Goal: Task Accomplishment & Management: Complete application form

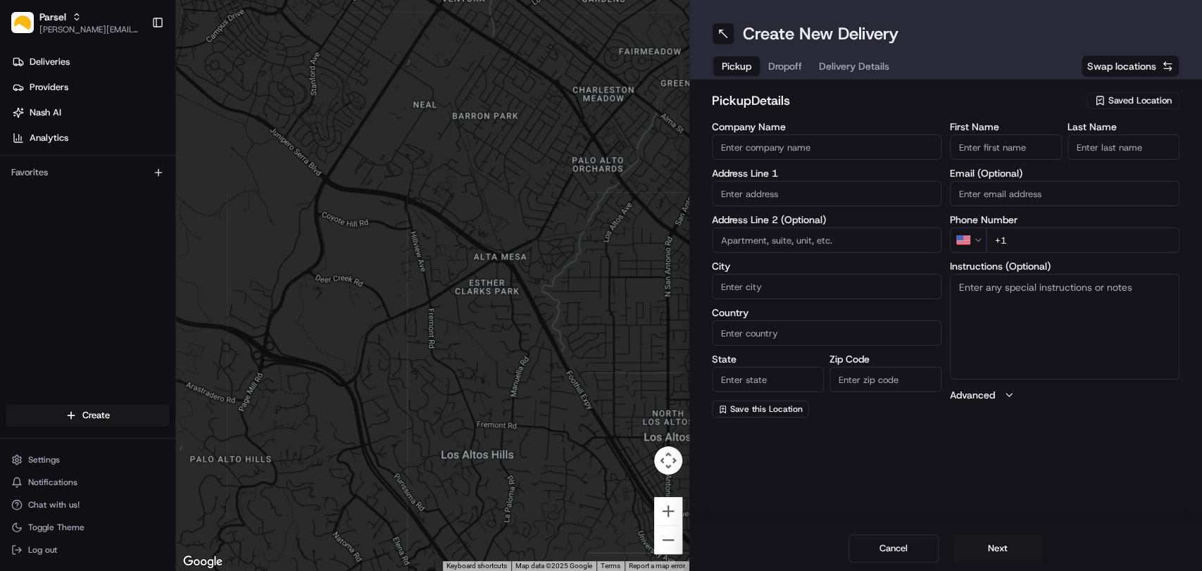
click at [1120, 72] on span "Swap locations" at bounding box center [1122, 66] width 69 height 14
click at [1121, 101] on span "Saved Location" at bounding box center [1140, 100] width 63 height 13
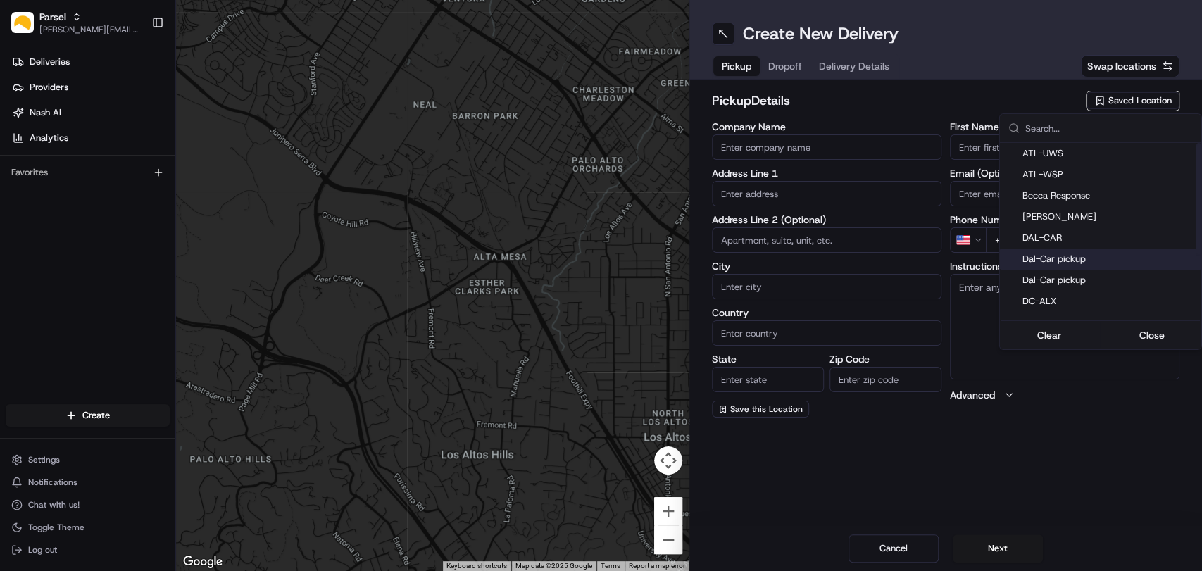
click at [1059, 262] on span "Dal-Car pickup" at bounding box center [1109, 259] width 173 height 13
type input "Dal-Car pickup"
type input "[STREET_ADDRESS][PERSON_NAME]"
type input "Carrollton"
type input "US"
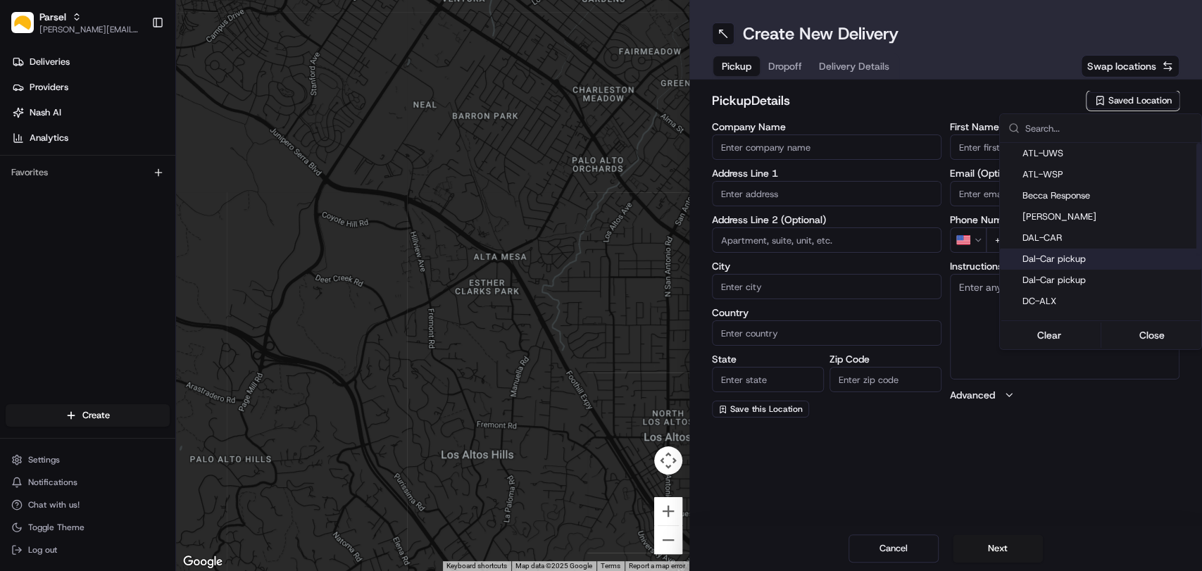
type input "[GEOGRAPHIC_DATA]"
type input "75006"
type input "[PERSON_NAME]"
type input "[EMAIL_ADDRESS][DOMAIN_NAME]"
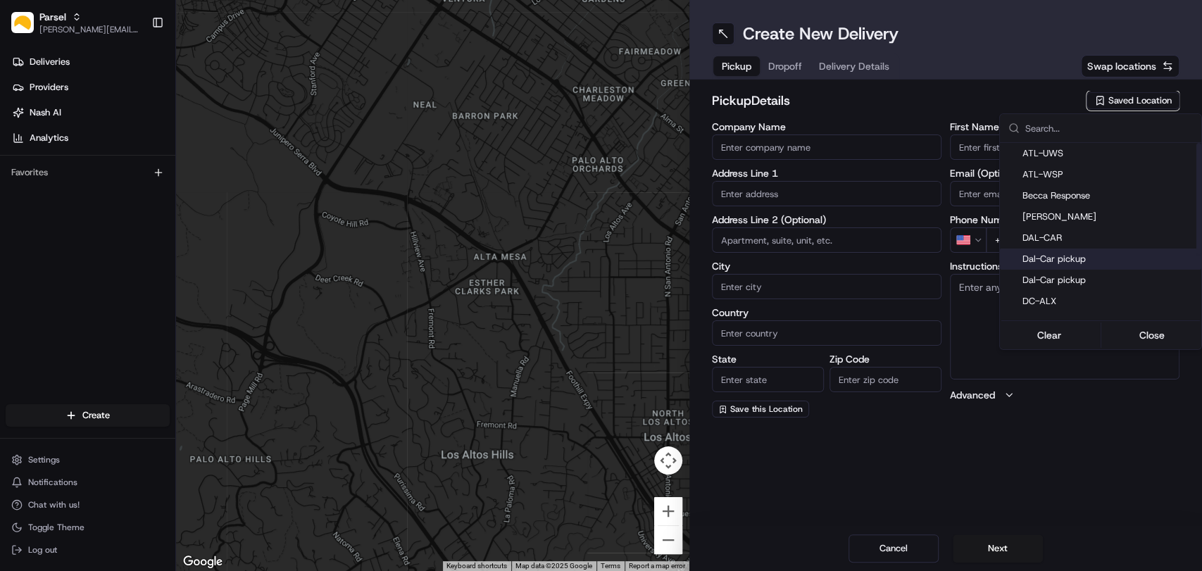
type input "[PHONE_NUMBER]"
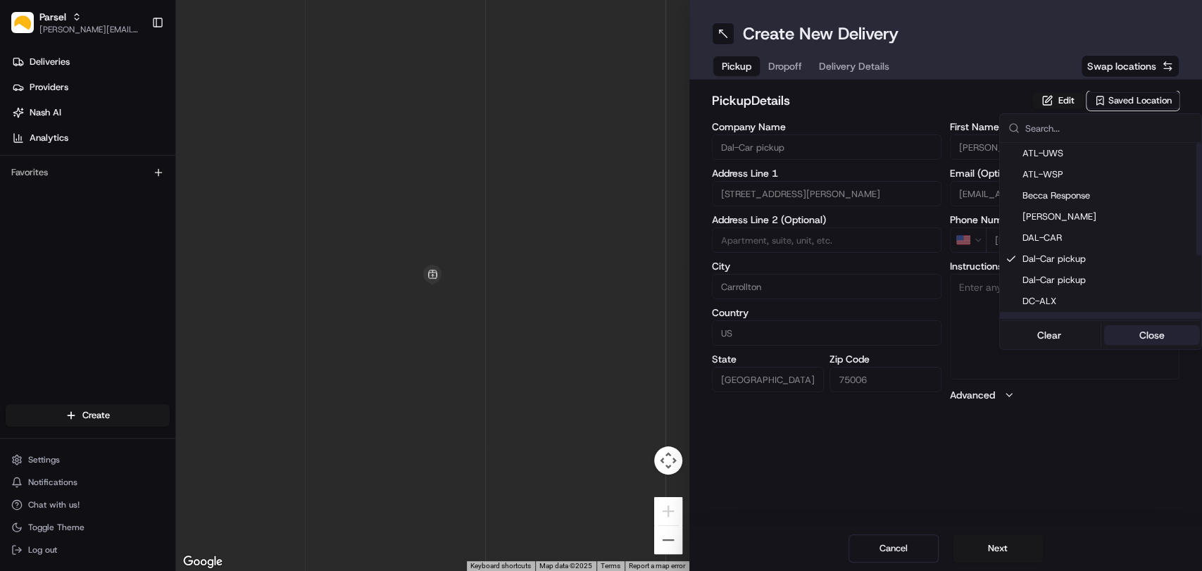
click at [1158, 332] on button "Close" at bounding box center [1152, 335] width 96 height 20
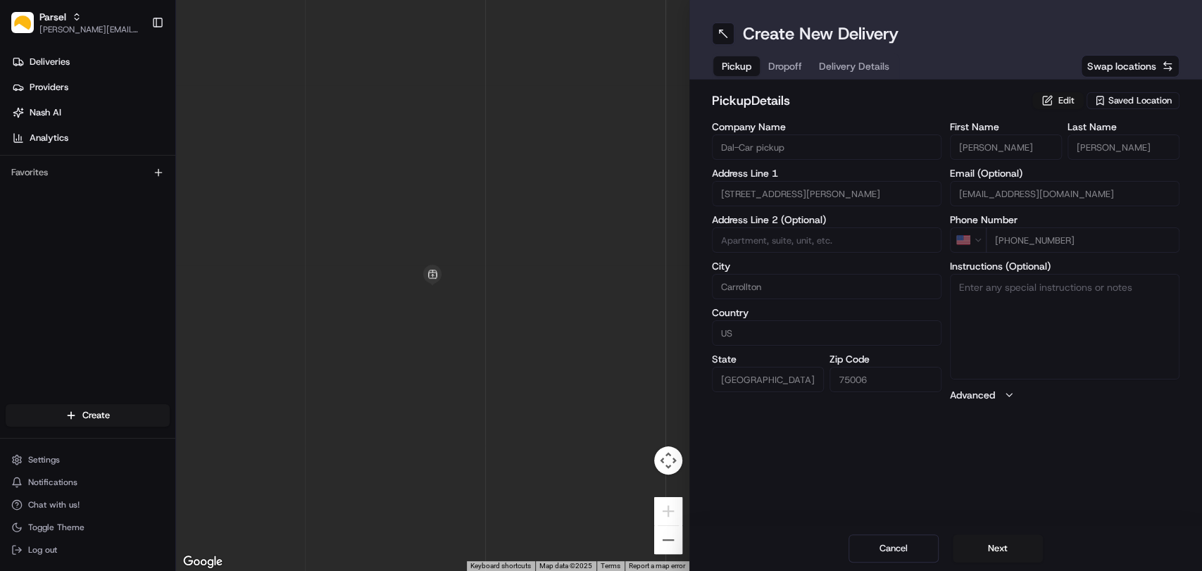
click at [1058, 102] on button "Edit" at bounding box center [1058, 100] width 51 height 17
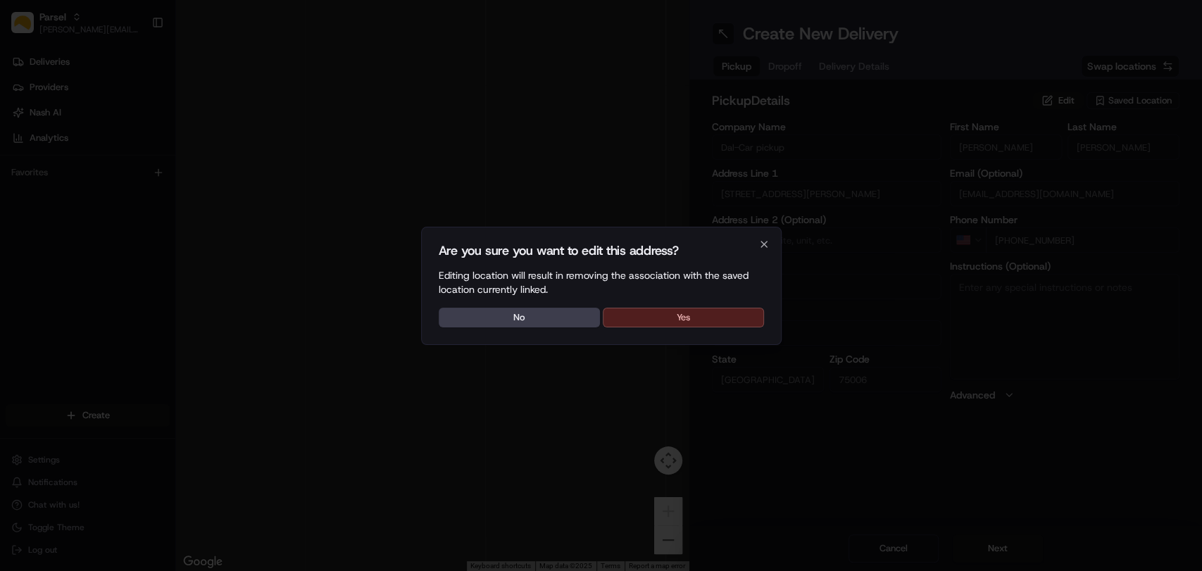
click at [685, 316] on button "Yes" at bounding box center [683, 318] width 161 height 20
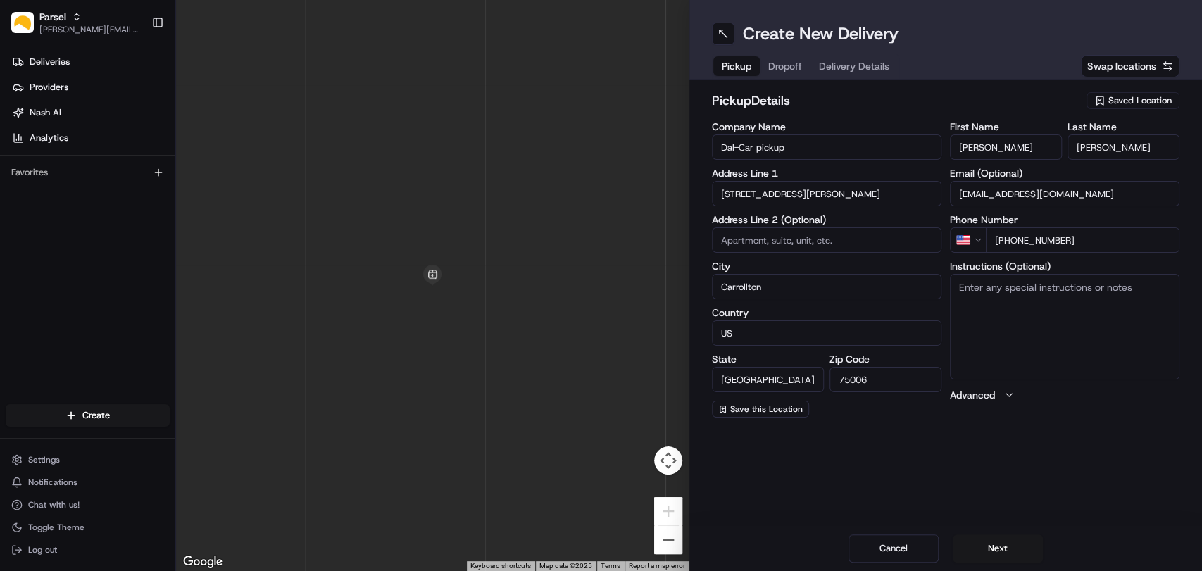
click at [990, 295] on textarea "Instructions (Optional)" at bounding box center [1065, 327] width 230 height 106
paste textarea "Please pickup the packages at the rear loading dock with the large glass doors,…"
click at [1041, 320] on textarea "Please pickup the packages at the rear loading dock with the large glass doors,…" at bounding box center [1065, 327] width 230 height 106
type textarea "Please pickup the packages at the rear loading dock with the large glass doors,…"
click at [986, 544] on button "Next" at bounding box center [998, 549] width 90 height 28
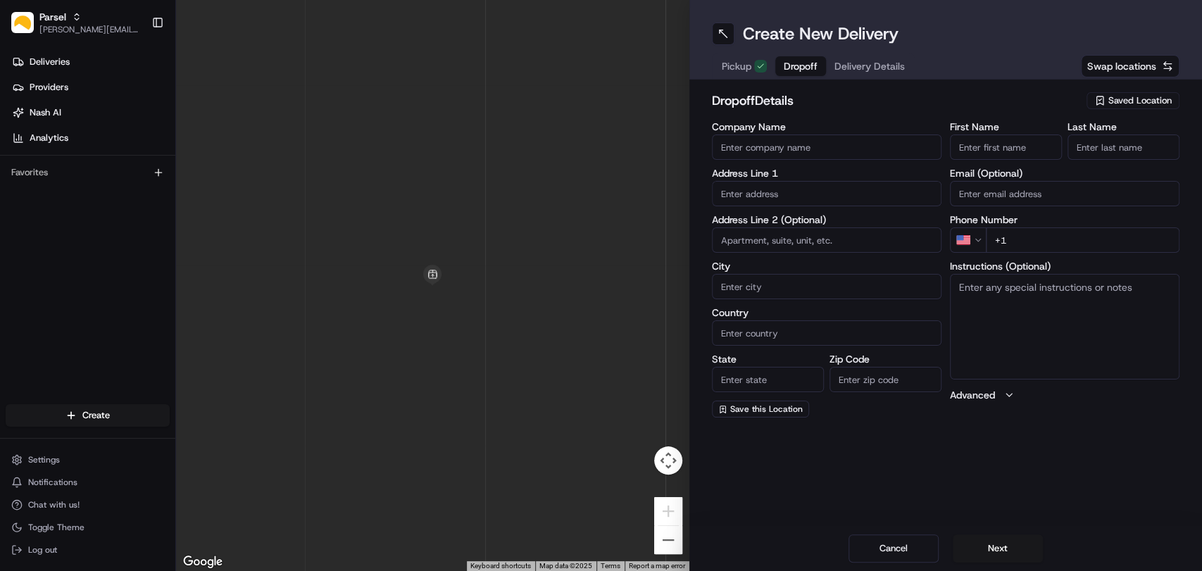
click at [834, 143] on input "Company Name" at bounding box center [827, 147] width 230 height 25
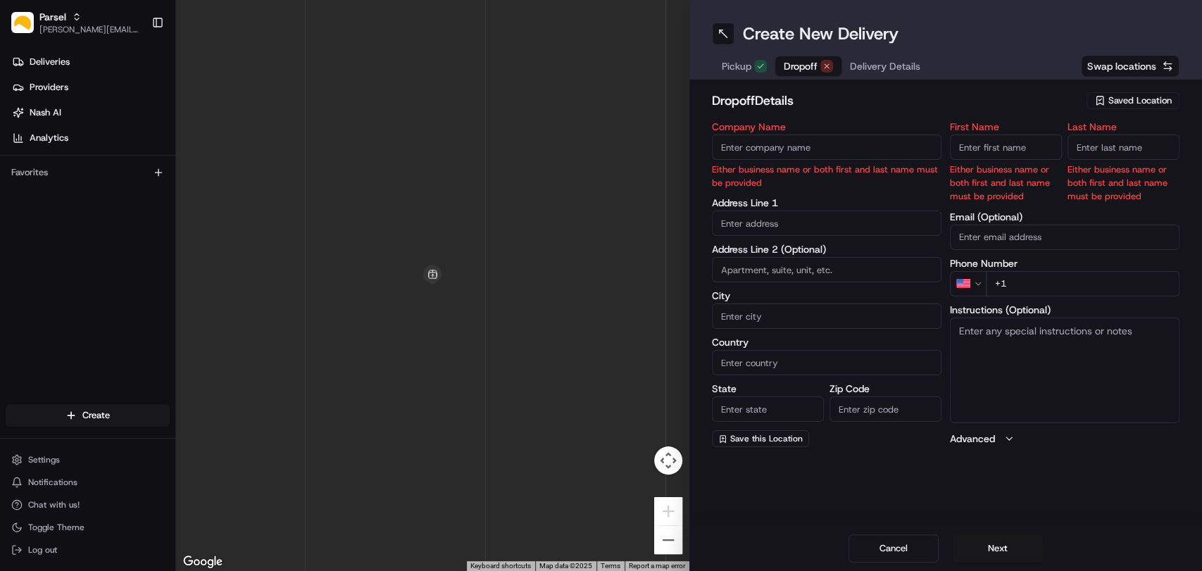
click at [1150, 94] on span "Saved Location" at bounding box center [1140, 100] width 63 height 13
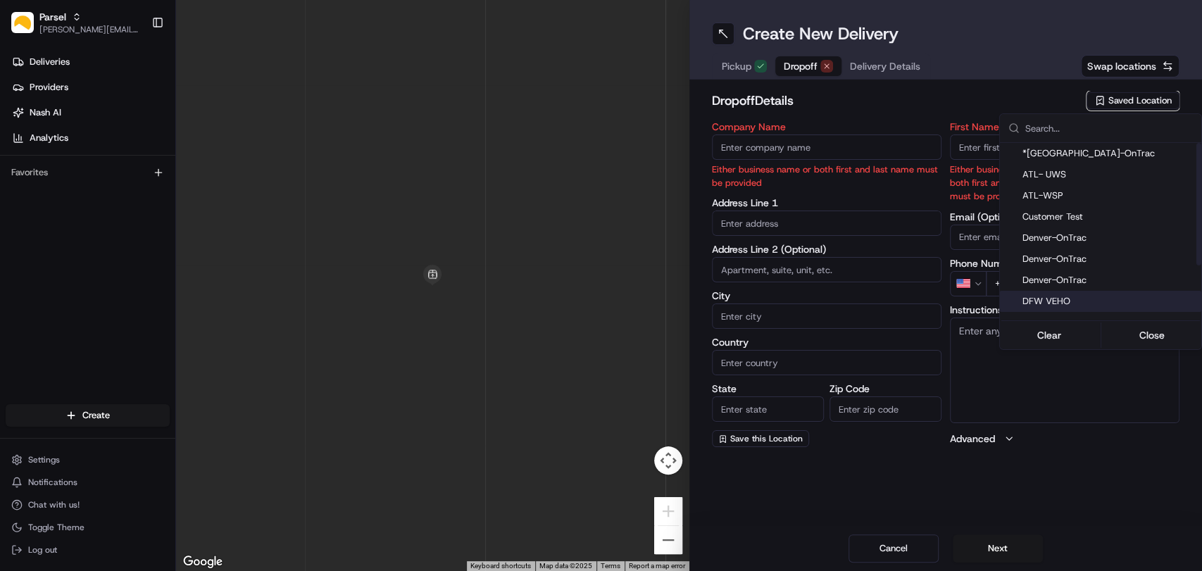
click at [1092, 301] on span "DFW VEHO" at bounding box center [1109, 301] width 173 height 13
type input "DFW VEHO"
type input "[STREET_ADDRESS]"
type input "Suite 325"
type input "[GEOGRAPHIC_DATA]"
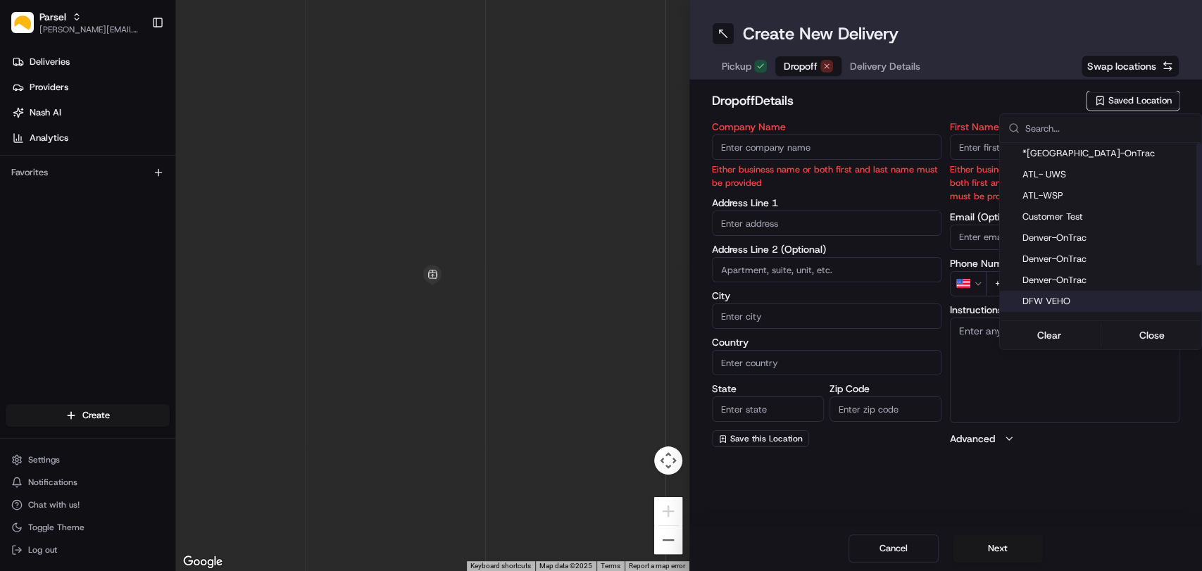
type input "US"
type input "[GEOGRAPHIC_DATA]"
type input "75028"
type input "Navid"
type input "Kassam"
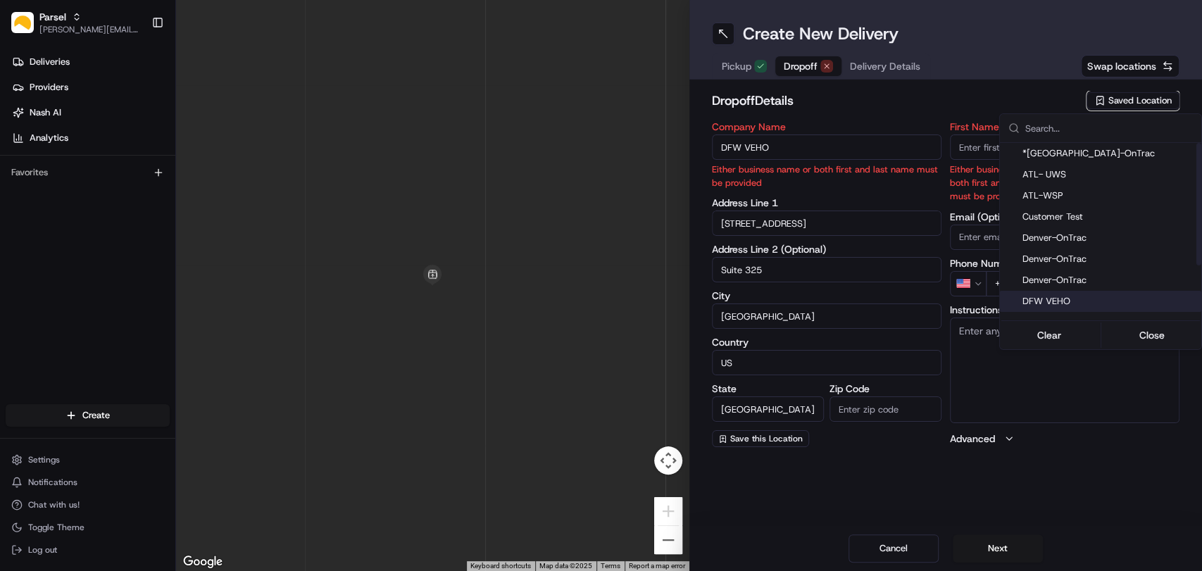
type input "[EMAIL_ADDRESS][DOMAIN_NAME]"
type input "[PHONE_NUMBER]"
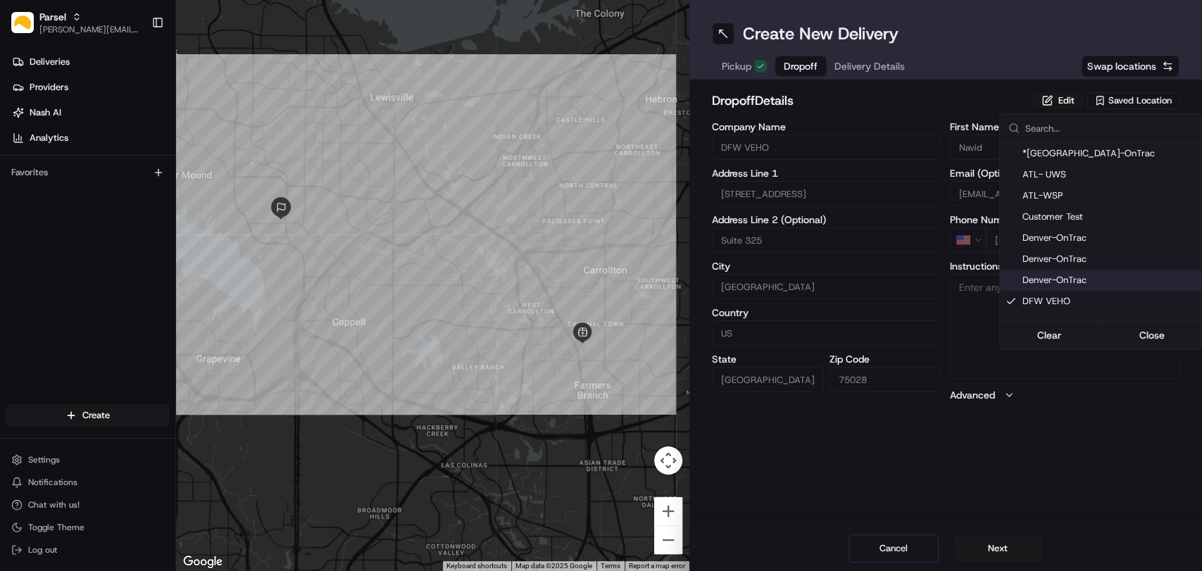
click at [921, 113] on html "Parsel [EMAIL_ADDRESS][PERSON_NAME][DOMAIN_NAME] Toggle Sidebar Deliveries Prov…" at bounding box center [601, 285] width 1202 height 571
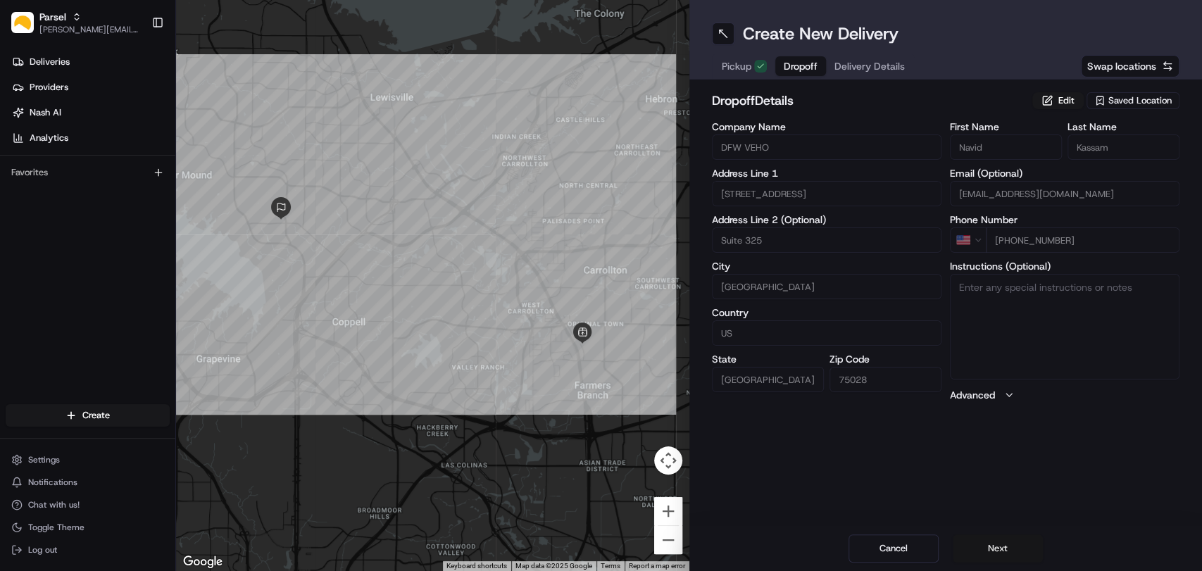
click at [996, 552] on button "Next" at bounding box center [998, 549] width 90 height 28
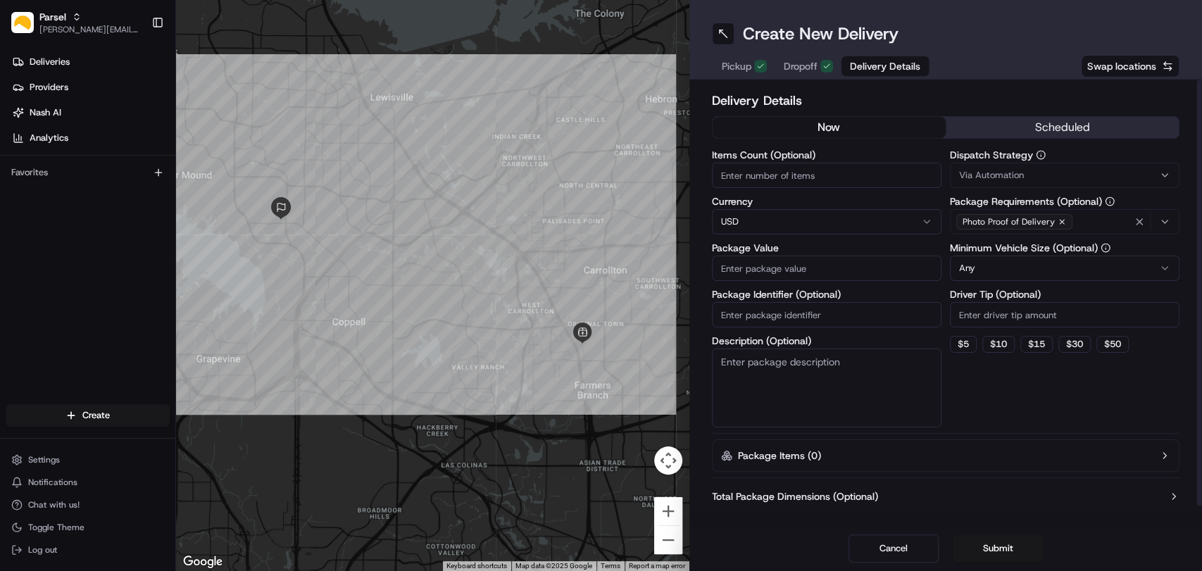
click at [811, 182] on input "Items Count (Optional)" at bounding box center [827, 175] width 230 height 25
type input "1"
click at [778, 260] on input "Package Value" at bounding box center [827, 268] width 230 height 25
type input "200"
click at [795, 379] on textarea "Description (Optional)" at bounding box center [827, 388] width 230 height 79
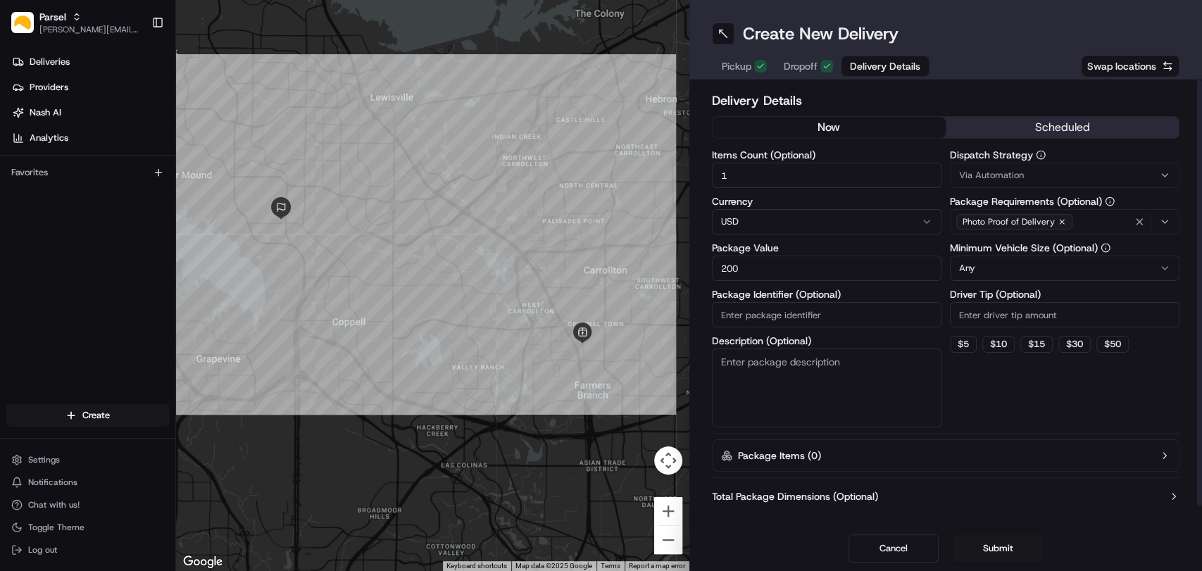
click at [795, 379] on textarea "Description (Optional)" at bounding box center [827, 388] width 230 height 79
click at [763, 383] on textarea "Description (Optional)" at bounding box center [827, 388] width 230 height 79
paste textarea "You will find the packages on the black plastic shelf by the door, ring the doo…"
click at [721, 361] on textarea "You will find the packages on the black plastic shelf by the door, ring the doo…" at bounding box center [827, 388] width 230 height 79
click at [722, 361] on textarea "You will find the packages on the black plastic shelf by the door, ring the doo…" at bounding box center [827, 388] width 230 height 79
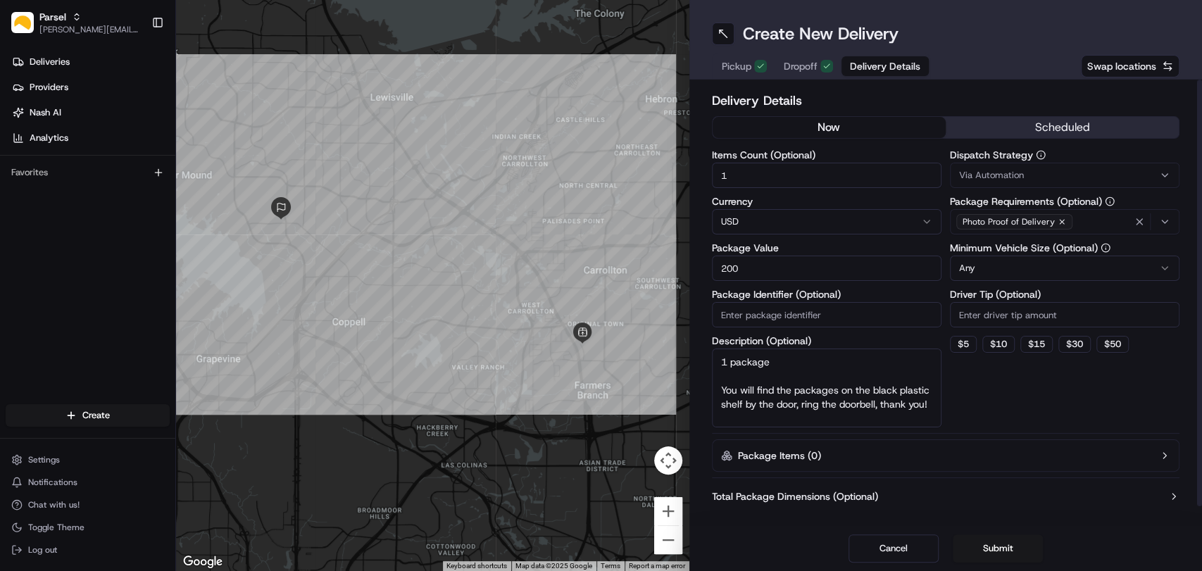
click at [835, 390] on textarea "1 package You will find the packages on the black plastic shelf by the door, ri…" at bounding box center [827, 388] width 230 height 79
type textarea "1 package You will find the package on the black plastic shelf by the door, rin…"
click at [1052, 266] on html "Parsel [EMAIL_ADDRESS][PERSON_NAME][DOMAIN_NAME] Toggle Sidebar Deliveries Prov…" at bounding box center [601, 285] width 1202 height 571
click at [995, 552] on button "Submit" at bounding box center [998, 549] width 90 height 28
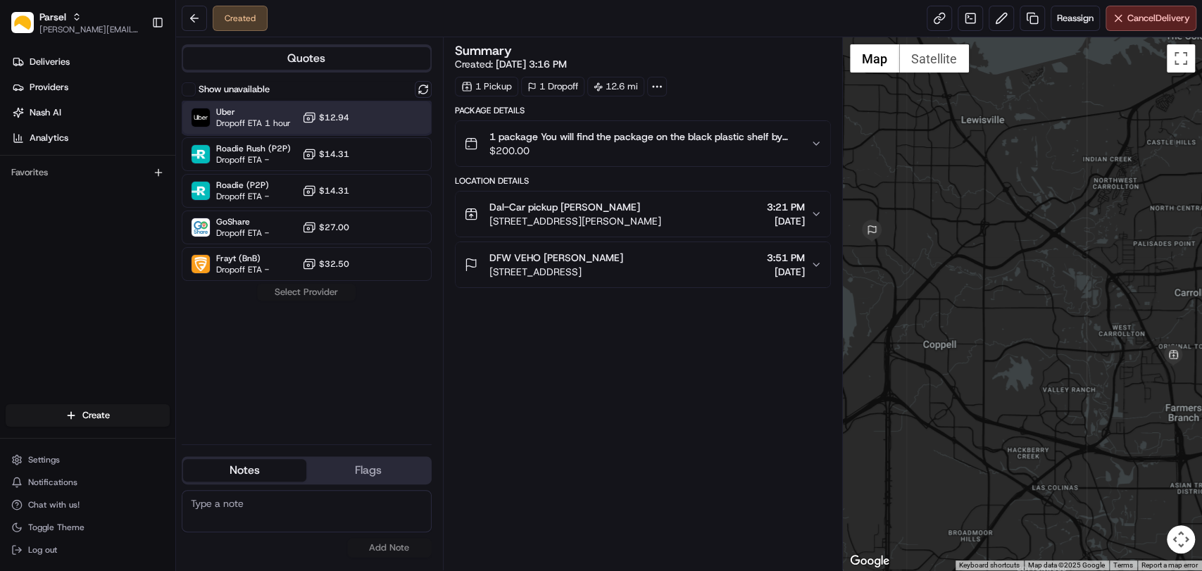
click at [225, 114] on span "Uber" at bounding box center [253, 111] width 75 height 11
click at [318, 292] on button "Assign Provider" at bounding box center [306, 292] width 100 height 17
